Goal: Navigation & Orientation: Find specific page/section

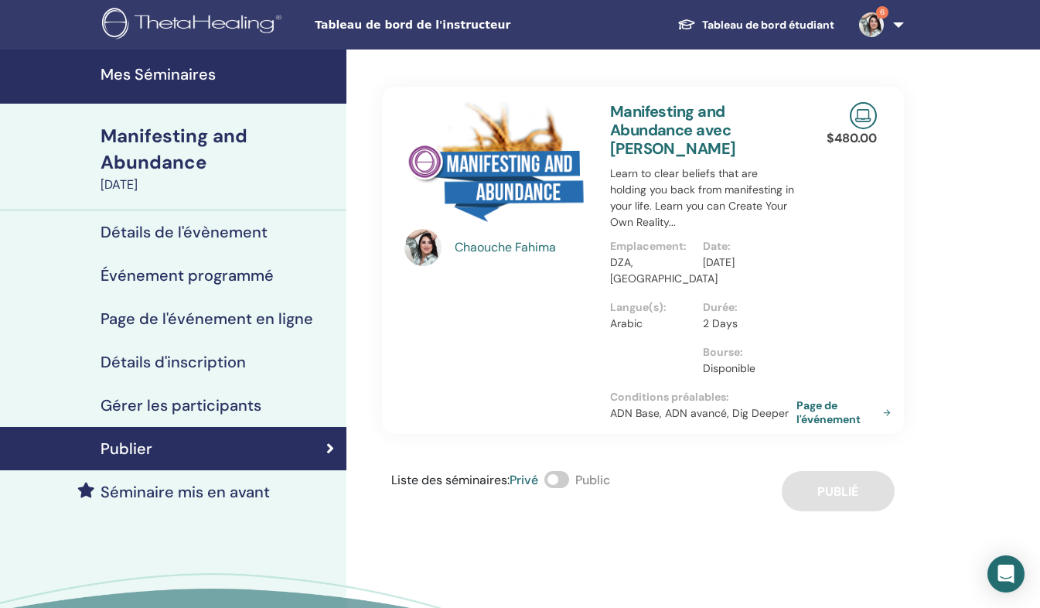
click at [190, 78] on h4 "Mes Séminaires" at bounding box center [219, 74] width 237 height 19
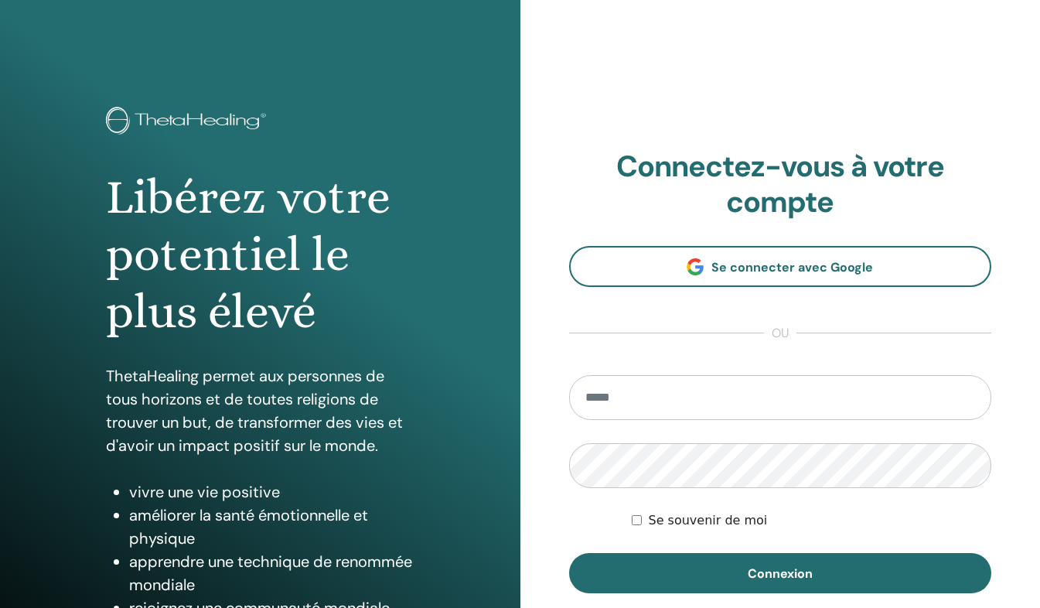
click at [192, 77] on div "Libérez votre potentiel le plus élevé ThetaHealing permet aux personnes de tous…" at bounding box center [260, 371] width 520 height 742
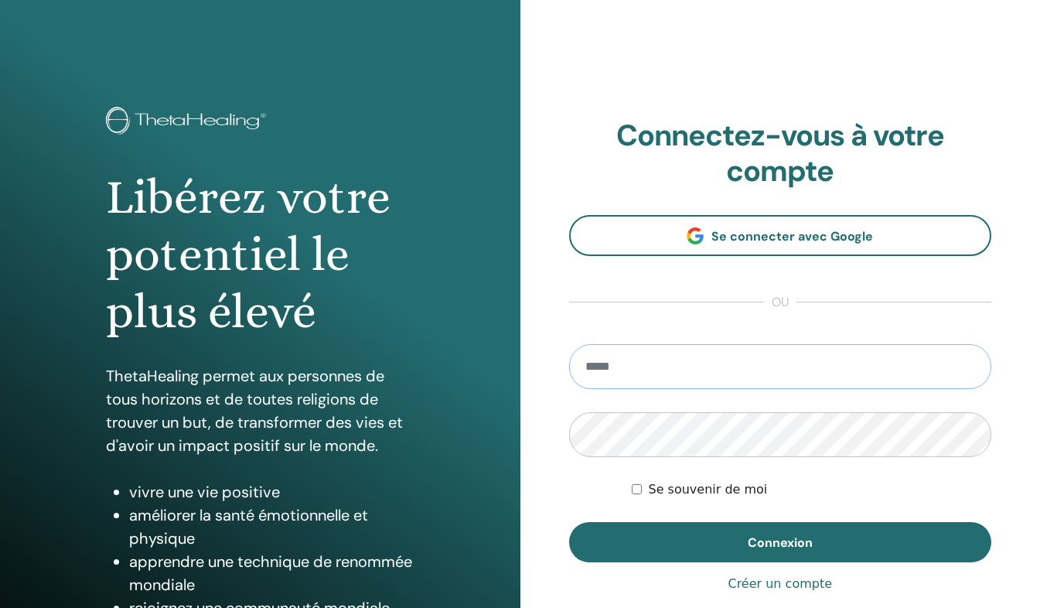
type input "**********"
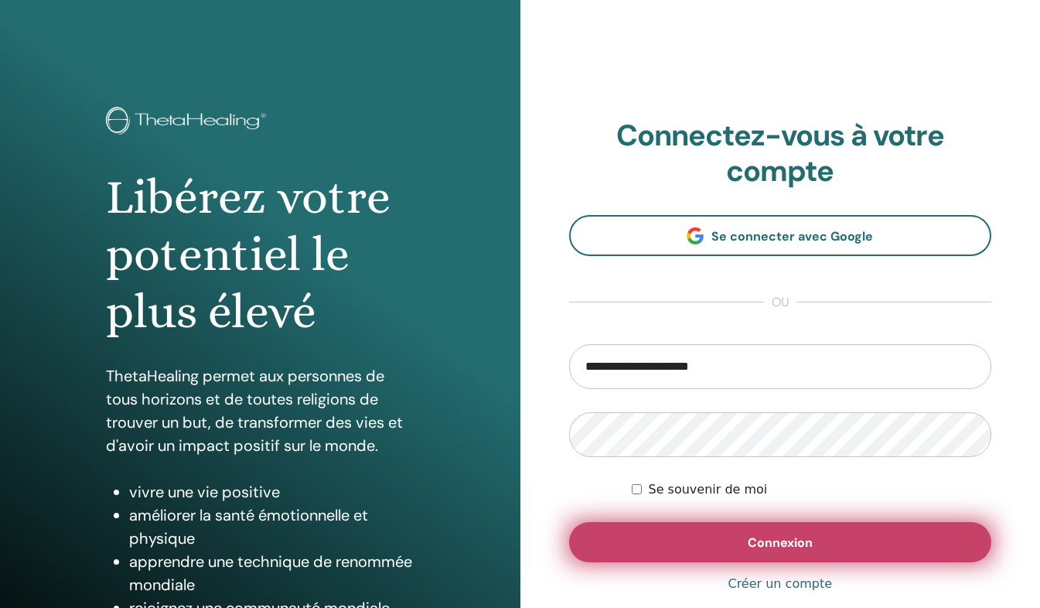
click at [745, 535] on button "Connexion" at bounding box center [780, 542] width 423 height 40
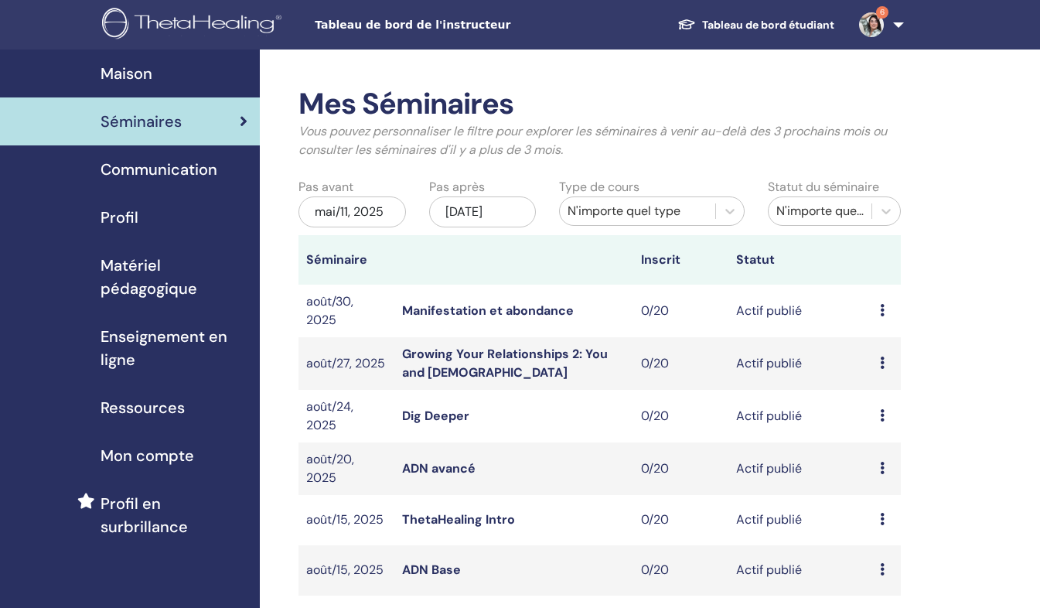
click at [883, 568] on icon at bounding box center [882, 569] width 5 height 12
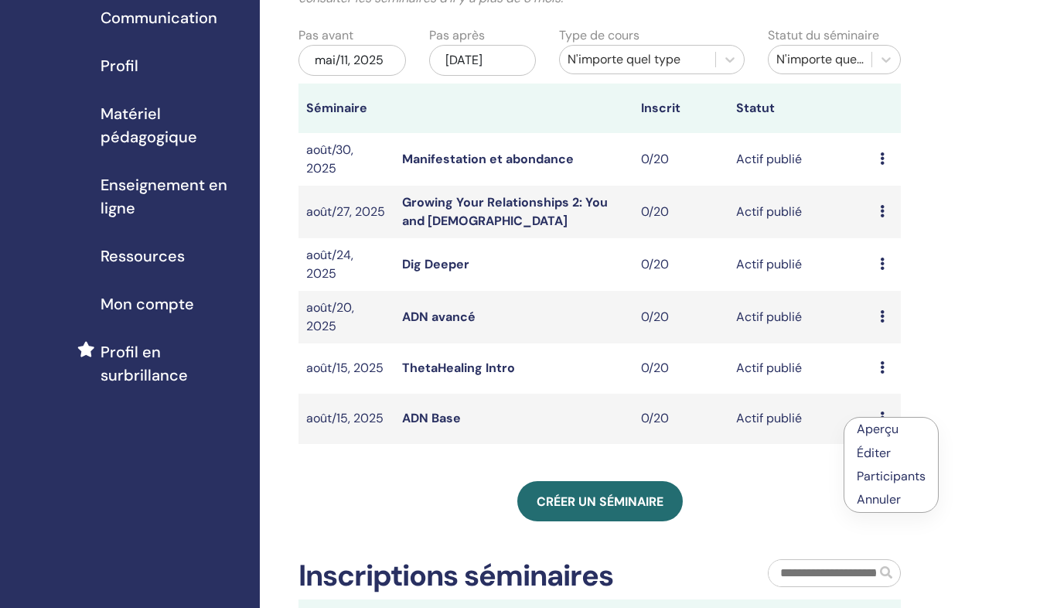
scroll to position [150, 0]
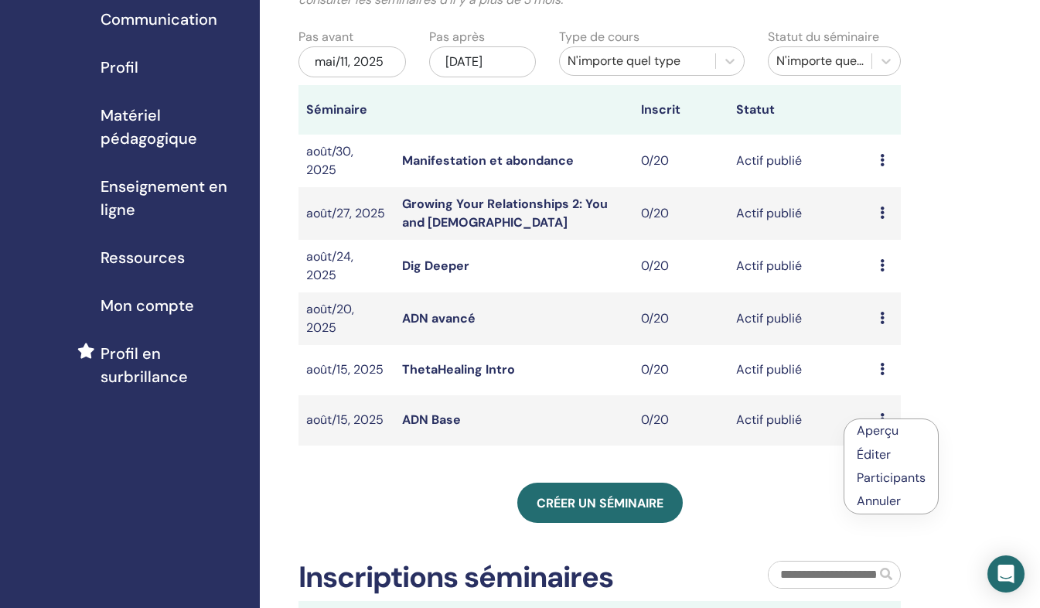
click at [882, 432] on link "Aperçu" at bounding box center [878, 430] width 42 height 16
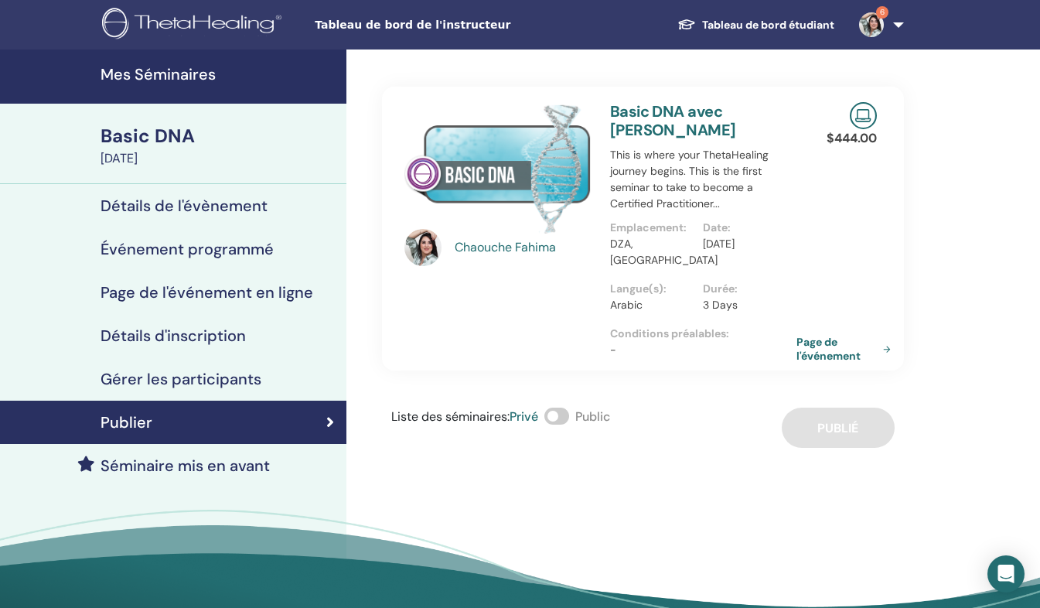
drag, startPoint x: 785, startPoint y: 336, endPoint x: 676, endPoint y: 328, distance: 109.3
click at [676, 342] on p "-" at bounding box center [703, 350] width 186 height 16
drag, startPoint x: 794, startPoint y: 326, endPoint x: 701, endPoint y: 366, distance: 100.8
click at [701, 366] on div "Chaouche Fahima Basic DNA avec Chaouche Fahima This is where your ThetaHealing …" at bounding box center [643, 248] width 522 height 398
click at [242, 93] on link "Mes Séminaires" at bounding box center [173, 76] width 346 height 54
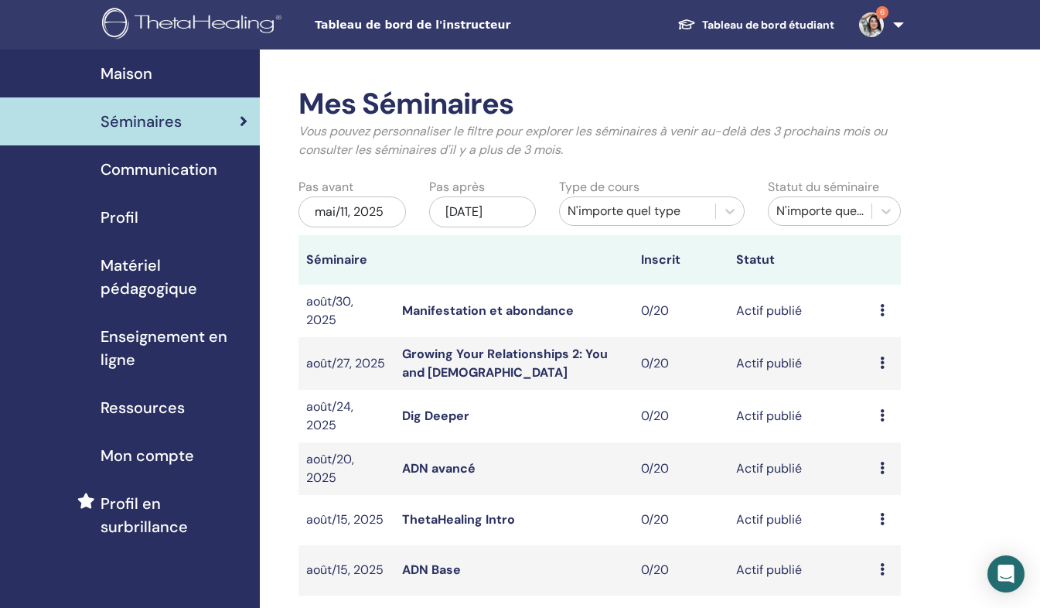
click at [882, 466] on icon at bounding box center [882, 468] width 5 height 12
click at [884, 474] on link "Aperçu" at bounding box center [877, 478] width 42 height 16
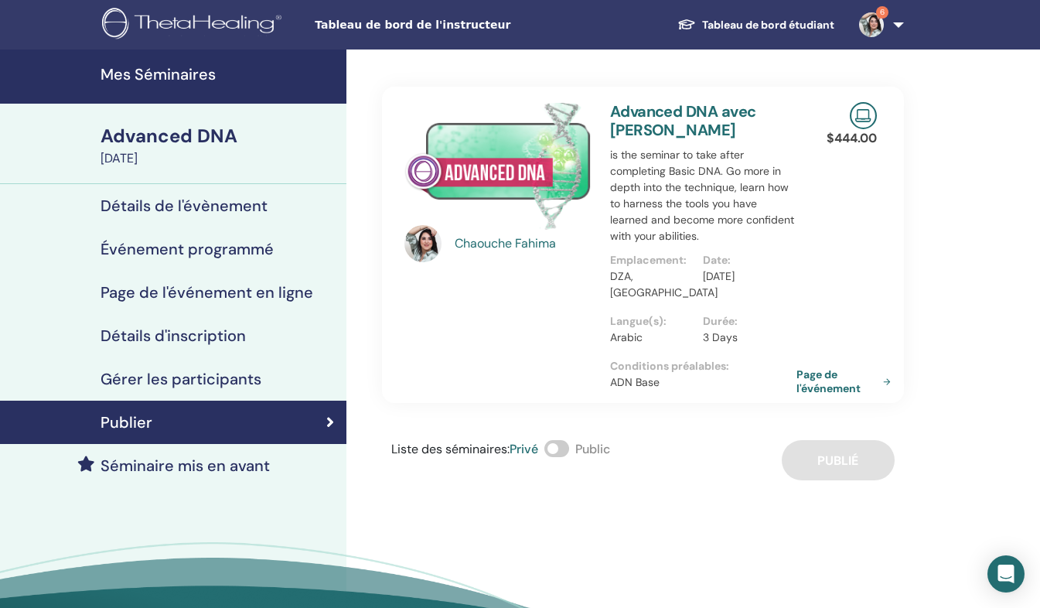
click at [174, 79] on h4 "Mes Séminaires" at bounding box center [219, 74] width 237 height 19
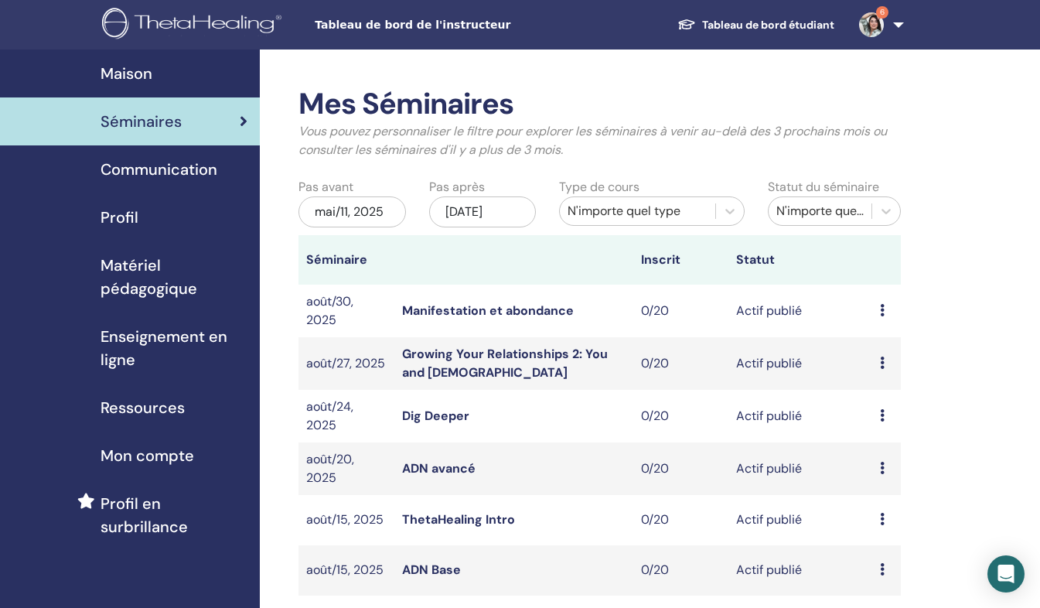
click at [884, 413] on icon at bounding box center [882, 415] width 5 height 12
click at [884, 428] on link "Aperçu" at bounding box center [878, 425] width 42 height 16
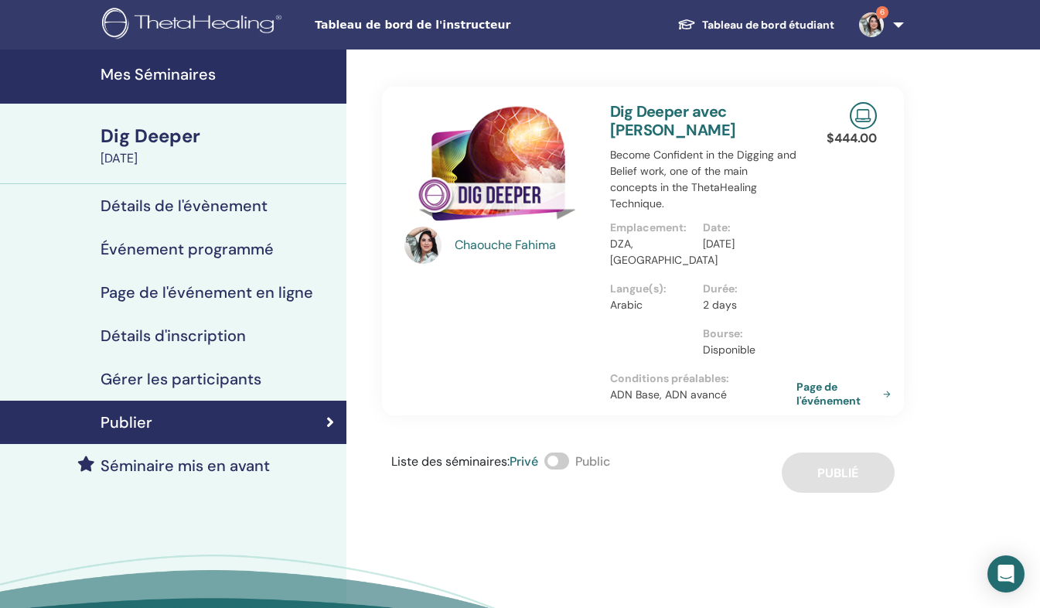
click at [791, 387] on p "ADN Base, ADN avancé" at bounding box center [703, 395] width 186 height 16
click at [203, 77] on h4 "Mes Séminaires" at bounding box center [219, 74] width 237 height 19
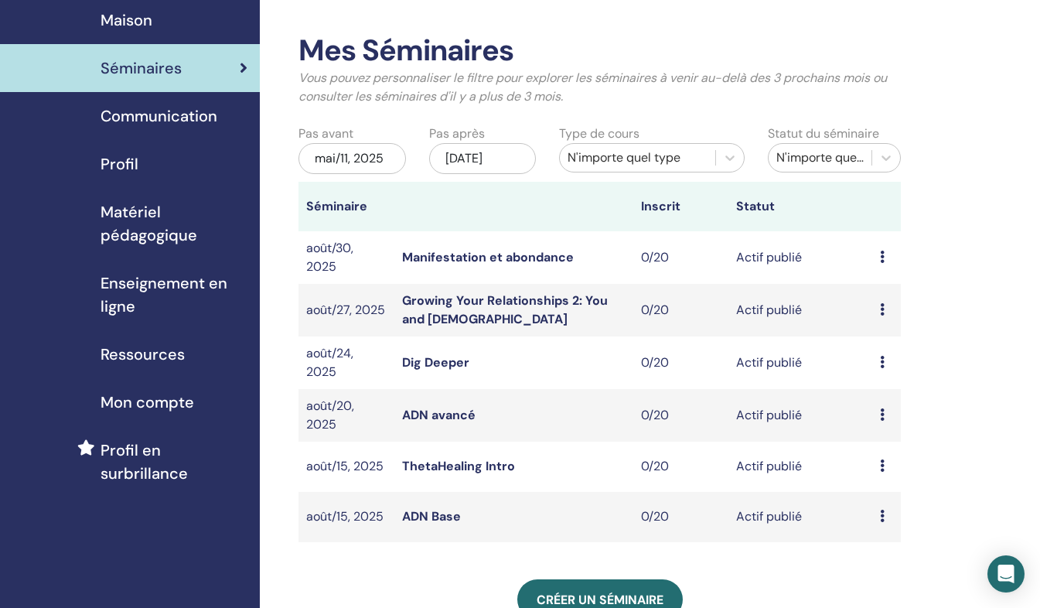
scroll to position [53, 0]
drag, startPoint x: 883, startPoint y: 304, endPoint x: 891, endPoint y: 305, distance: 8.5
click at [891, 305] on div "Aperçu Éditer Participants Annuler" at bounding box center [886, 310] width 13 height 19
click at [884, 316] on link "Aperçu" at bounding box center [886, 316] width 42 height 16
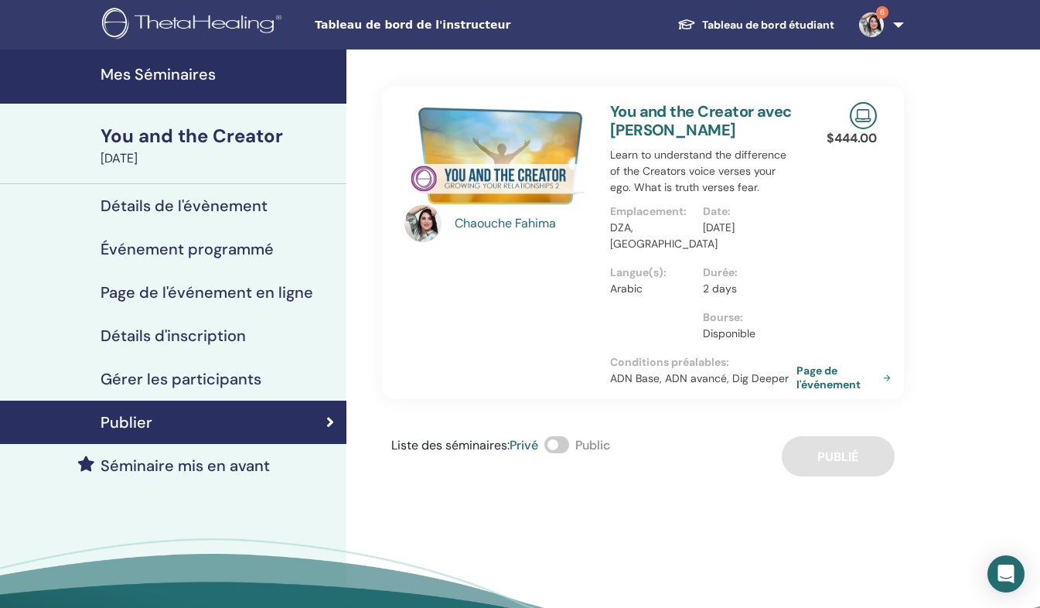
click at [324, 89] on link "Mes Séminaires" at bounding box center [173, 76] width 346 height 54
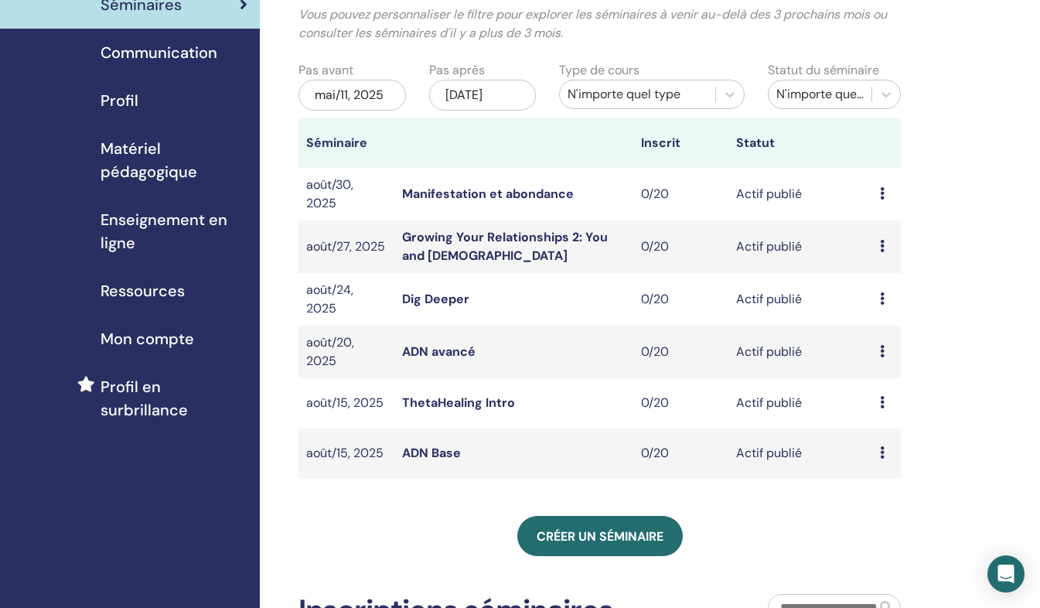
scroll to position [118, 0]
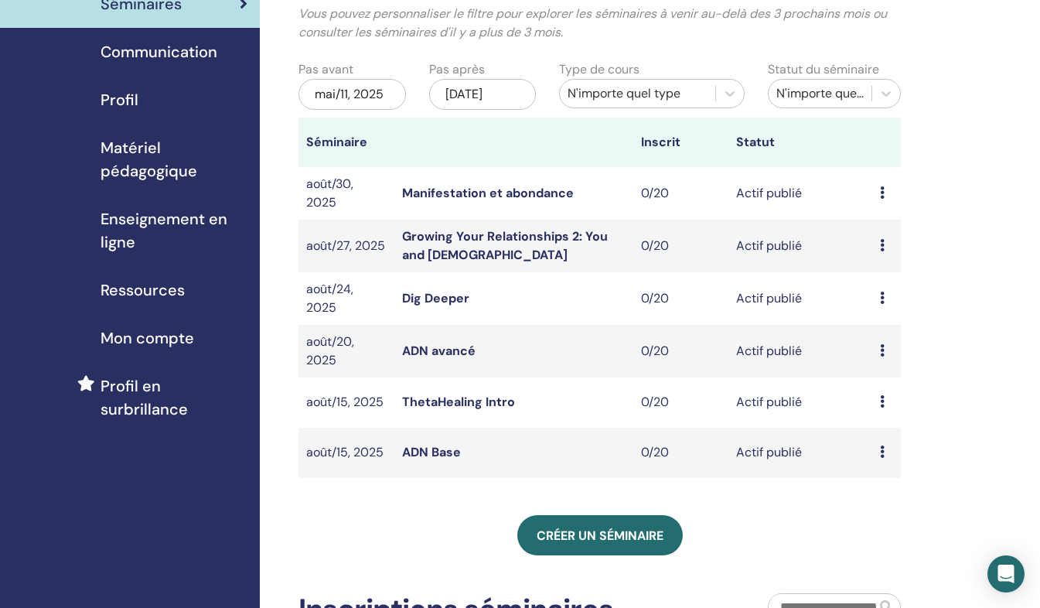
click at [879, 194] on td "Aperçu Éditer Participants Annuler" at bounding box center [886, 193] width 29 height 53
click at [878, 190] on td "Aperçu Éditer Participants Annuler" at bounding box center [886, 193] width 29 height 53
drag, startPoint x: 878, startPoint y: 190, endPoint x: 883, endPoint y: 182, distance: 9.0
click at [883, 182] on td "Aperçu Éditer Participants Annuler" at bounding box center [886, 193] width 29 height 53
click at [878, 189] on td "Aperçu Éditer Participants Annuler" at bounding box center [886, 193] width 29 height 53
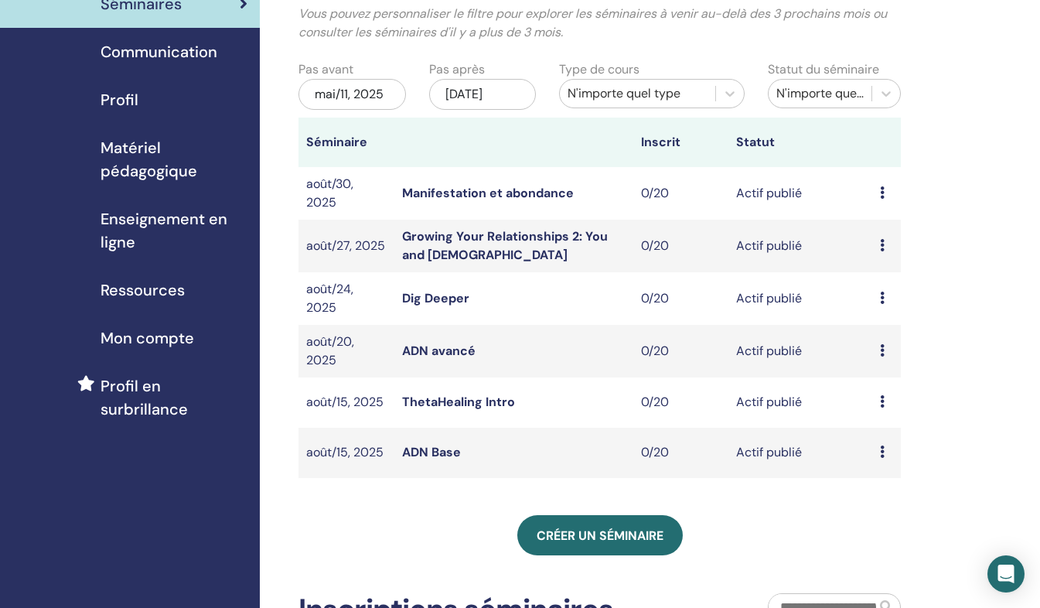
click at [878, 189] on td "Aperçu Éditer Participants Annuler" at bounding box center [886, 193] width 29 height 53
click at [880, 189] on icon at bounding box center [882, 192] width 5 height 12
click at [879, 197] on link "Aperçu" at bounding box center [874, 201] width 42 height 16
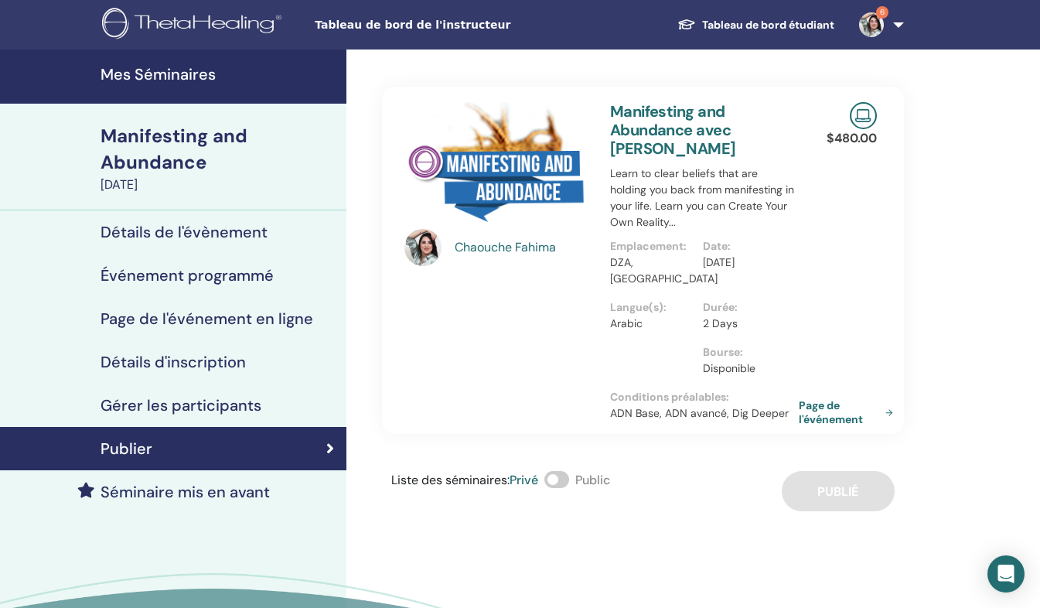
click at [804, 405] on link "Page de l'événement" at bounding box center [849, 412] width 101 height 28
